Goal: Information Seeking & Learning: Find specific fact

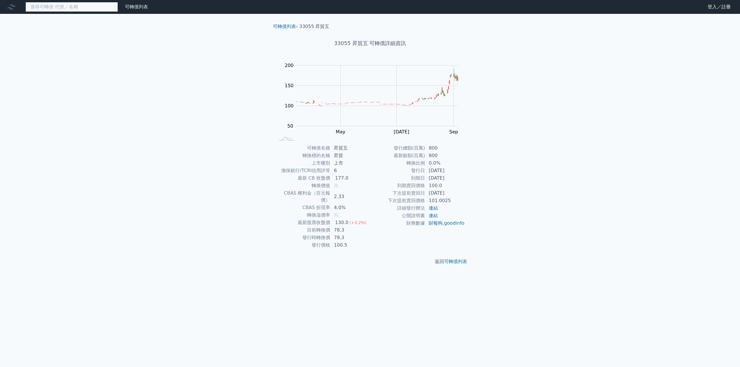
click at [37, 9] on input at bounding box center [71, 7] width 92 height 10
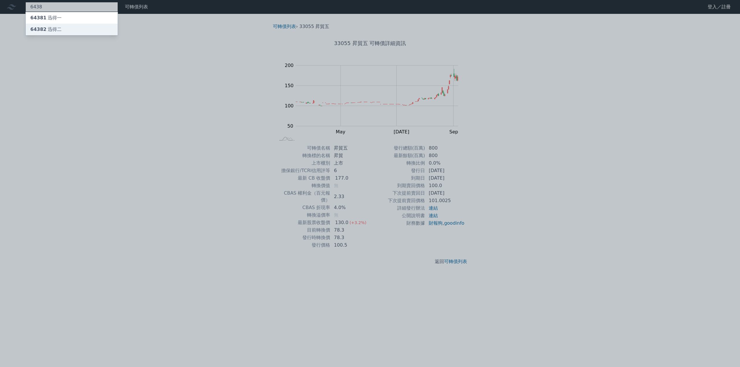
type input "6438"
click at [54, 27] on div "64382 迅得二" at bounding box center [45, 29] width 31 height 7
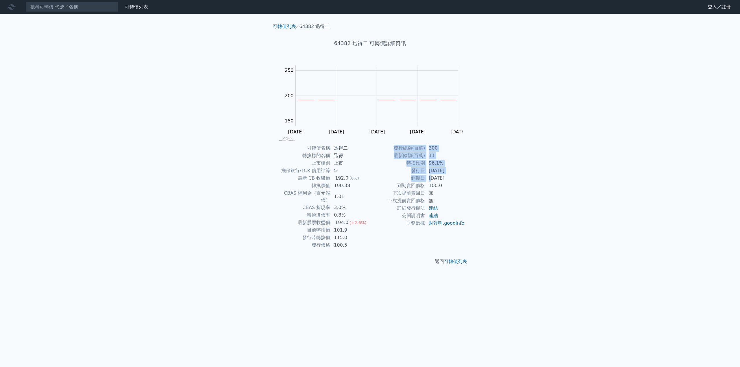
drag, startPoint x: 431, startPoint y: 177, endPoint x: 483, endPoint y: 187, distance: 53.0
click at [483, 187] on div "可轉債列表 財務數據 可轉債列表 財務數據 登入／註冊 登入／註冊 可轉債列表 › 64382 迅得二 64382 迅得二 可轉債詳細資訊 Zoom Out …" at bounding box center [370, 183] width 740 height 367
click at [511, 191] on div "可轉債列表 財務數據 可轉債列表 財務數據 登入／註冊 登入／註冊 可轉債列表 › 64382 迅得二 64382 迅得二 可轉債詳細資訊 Zoom Out …" at bounding box center [370, 183] width 740 height 367
